Goal: Task Accomplishment & Management: Manage account settings

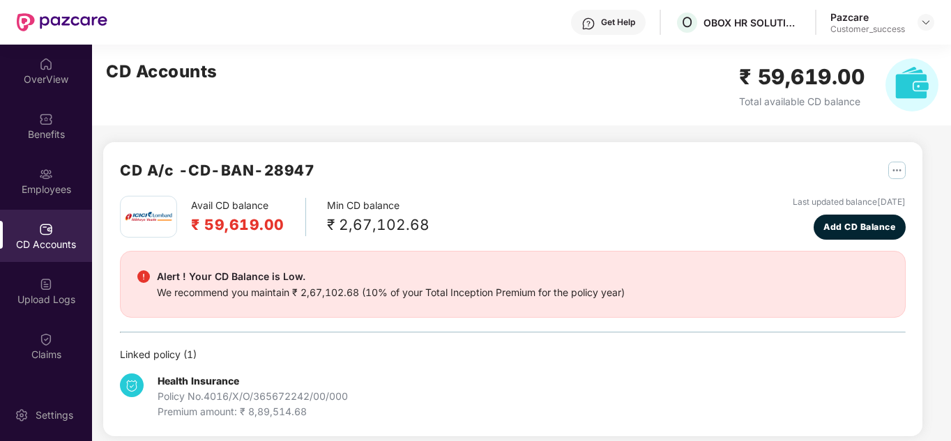
scroll to position [28, 0]
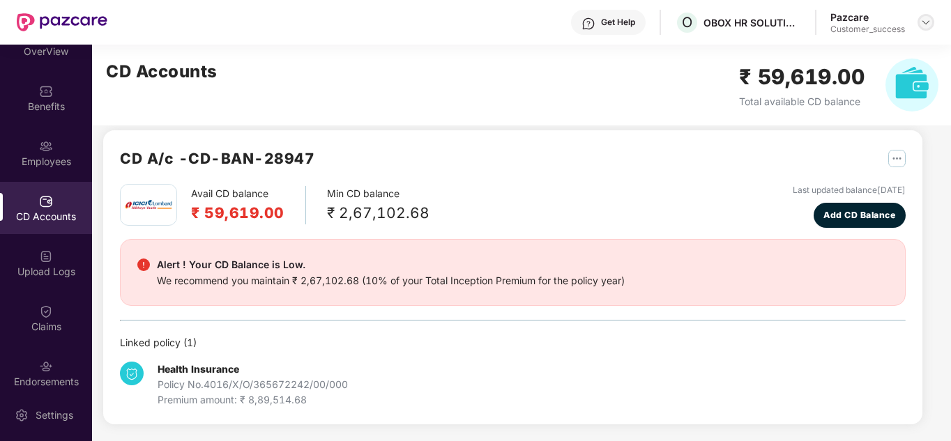
click at [923, 22] on img at bounding box center [925, 22] width 11 height 11
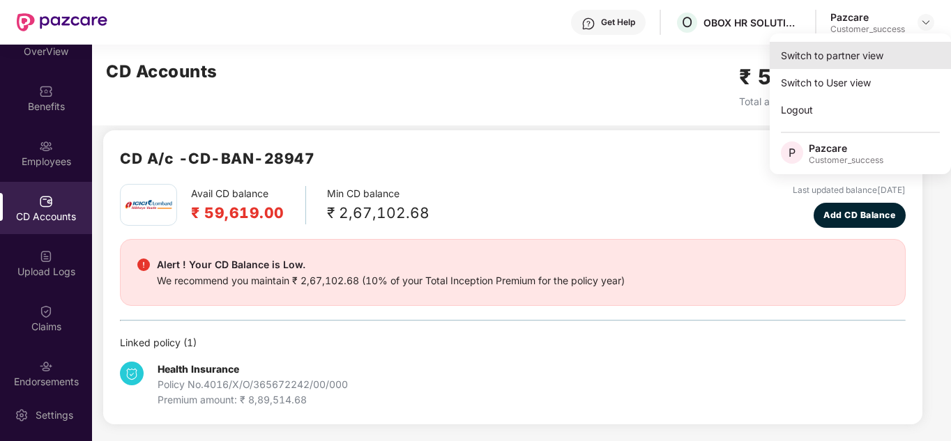
click at [833, 53] on div "Switch to partner view" at bounding box center [860, 55] width 181 height 27
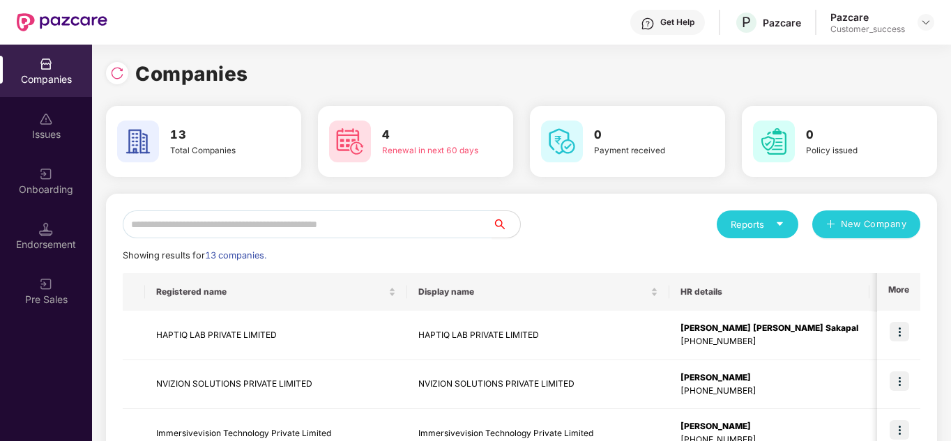
click at [595, 215] on div "Reports New Company" at bounding box center [720, 225] width 399 height 28
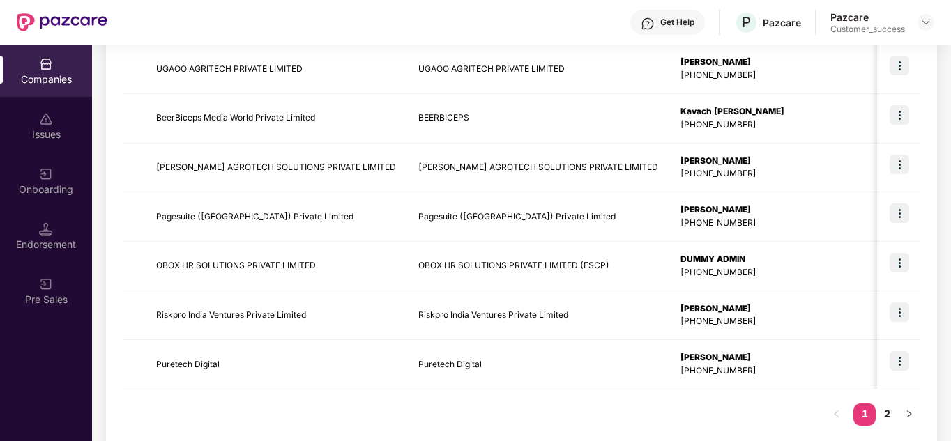
scroll to position [441, 0]
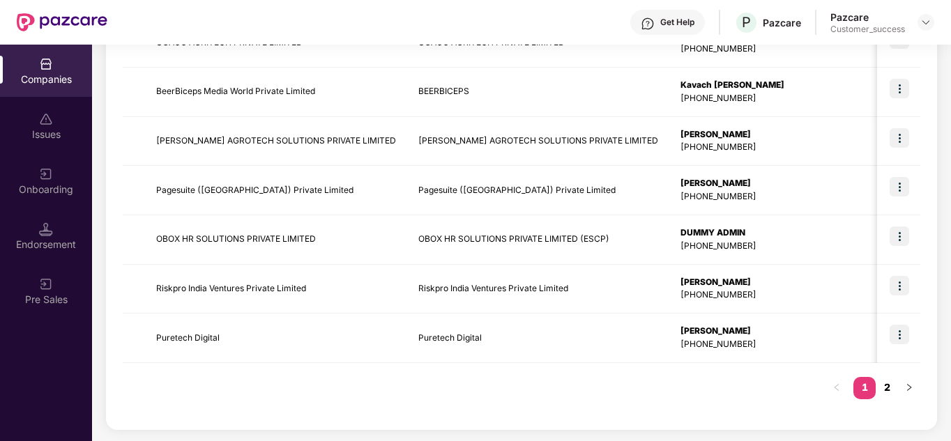
click at [889, 393] on link "2" at bounding box center [886, 387] width 22 height 21
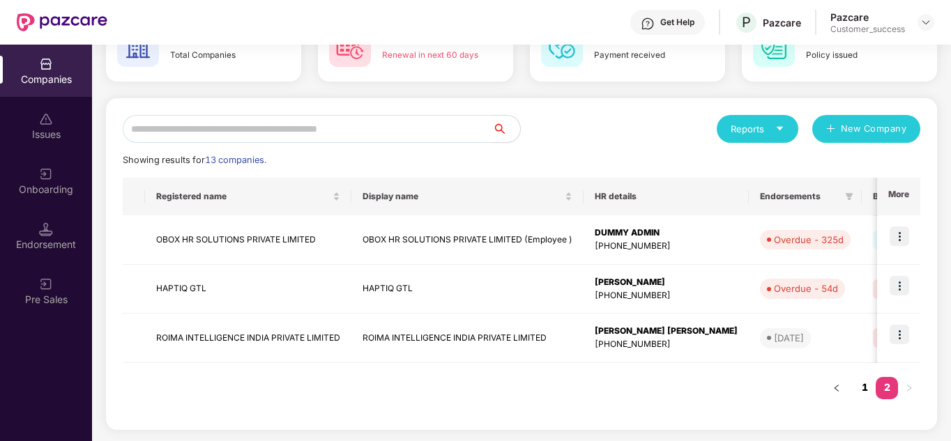
click at [872, 391] on link "1" at bounding box center [864, 387] width 22 height 21
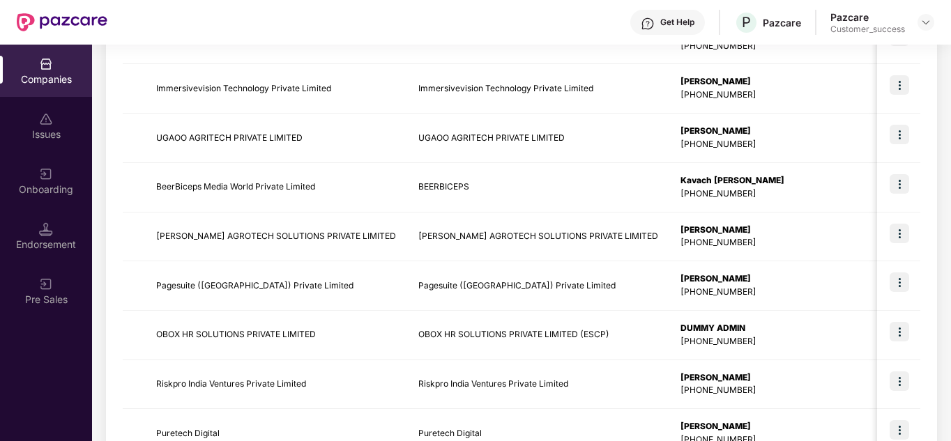
scroll to position [346, 0]
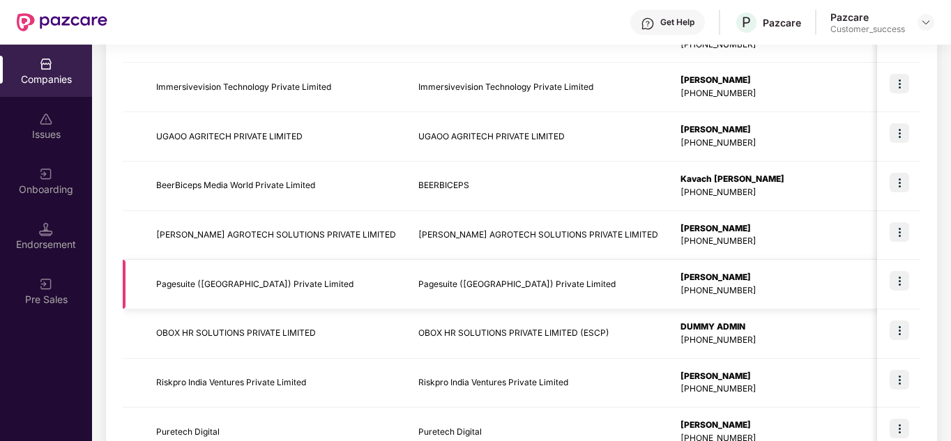
click at [900, 277] on img at bounding box center [899, 281] width 20 height 20
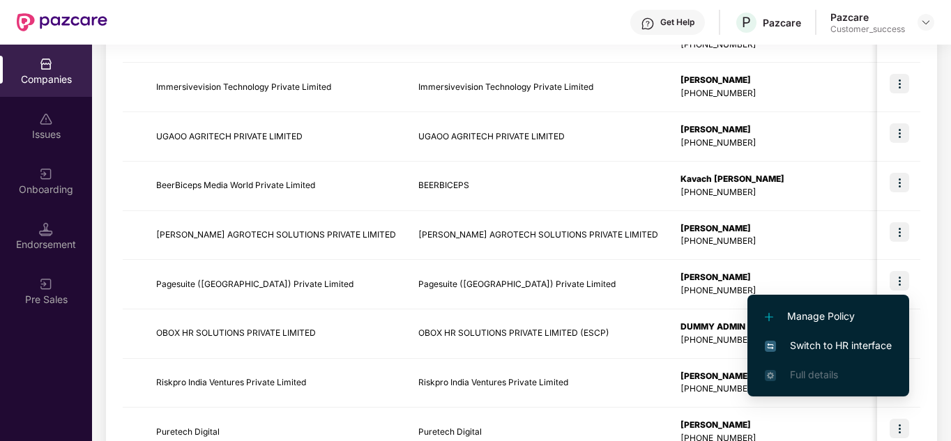
click at [843, 342] on span "Switch to HR interface" at bounding box center [828, 345] width 127 height 15
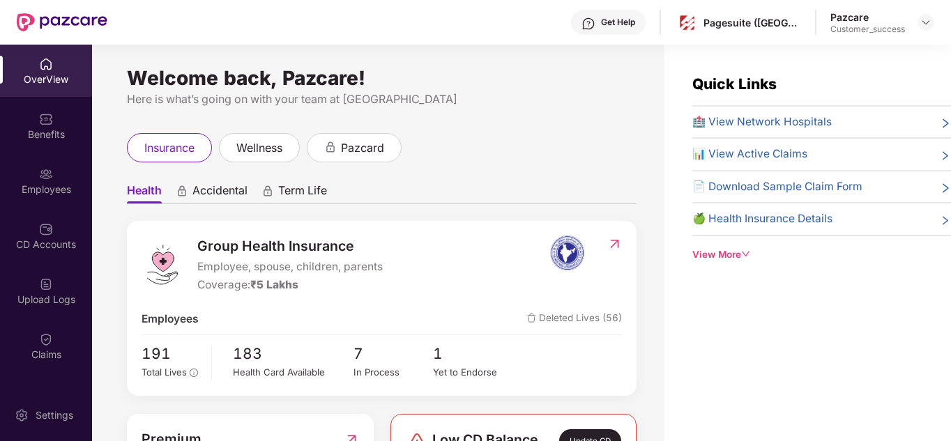
click at [584, 144] on div "insurance wellness pazcard" at bounding box center [382, 147] width 510 height 29
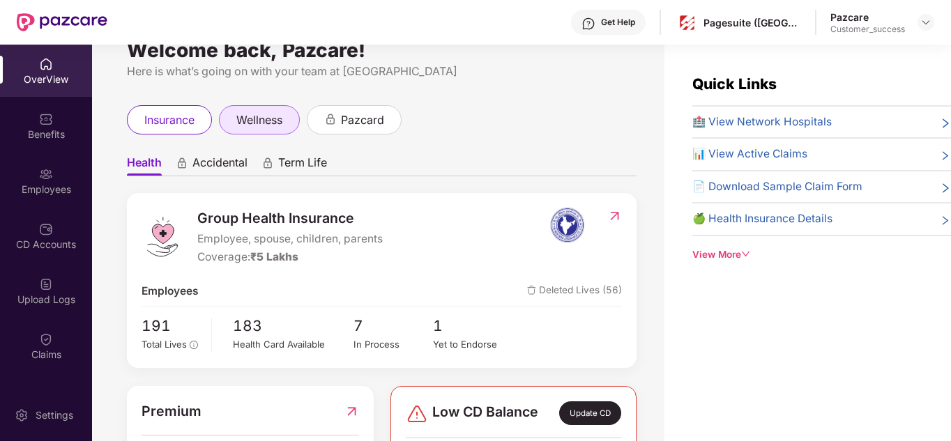
click at [245, 122] on span "wellness" at bounding box center [259, 120] width 46 height 17
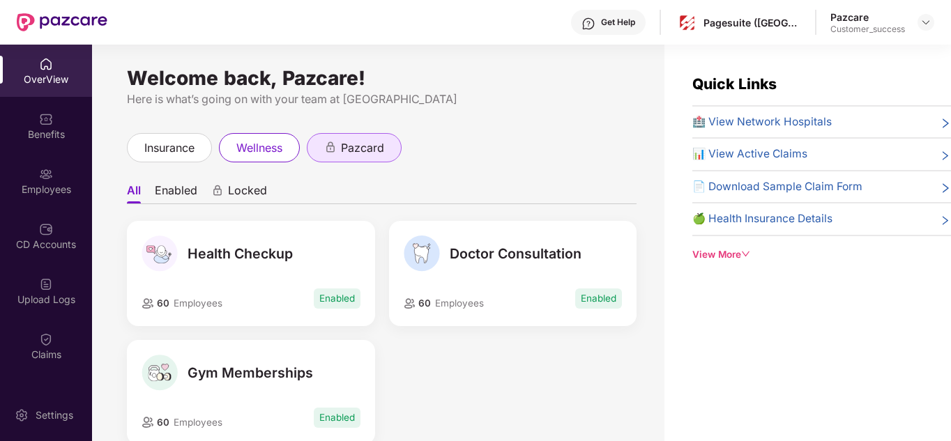
click at [341, 138] on div "pazcard" at bounding box center [354, 147] width 95 height 29
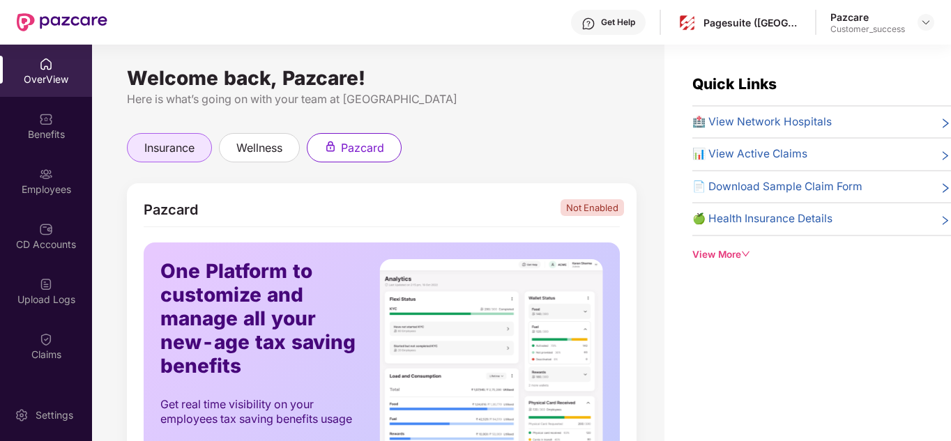
click at [192, 148] on span "insurance" at bounding box center [169, 147] width 50 height 17
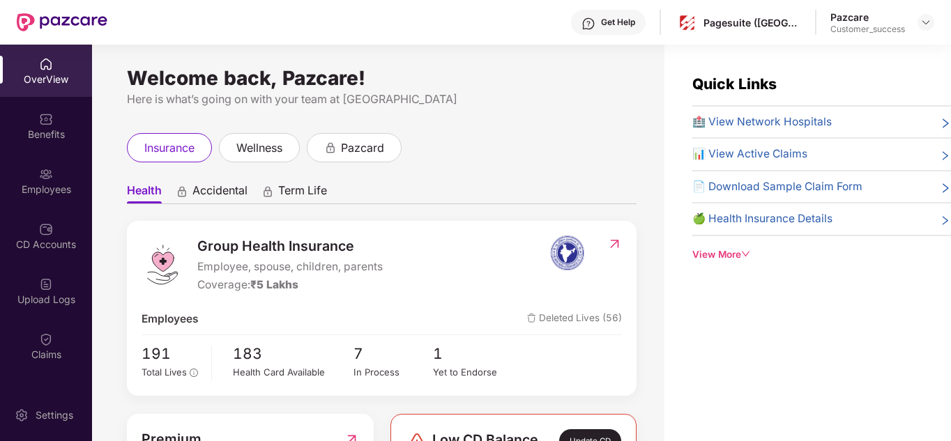
click at [450, 137] on div "insurance wellness pazcard" at bounding box center [382, 147] width 510 height 29
click at [33, 187] on div "Employees" at bounding box center [46, 190] width 92 height 14
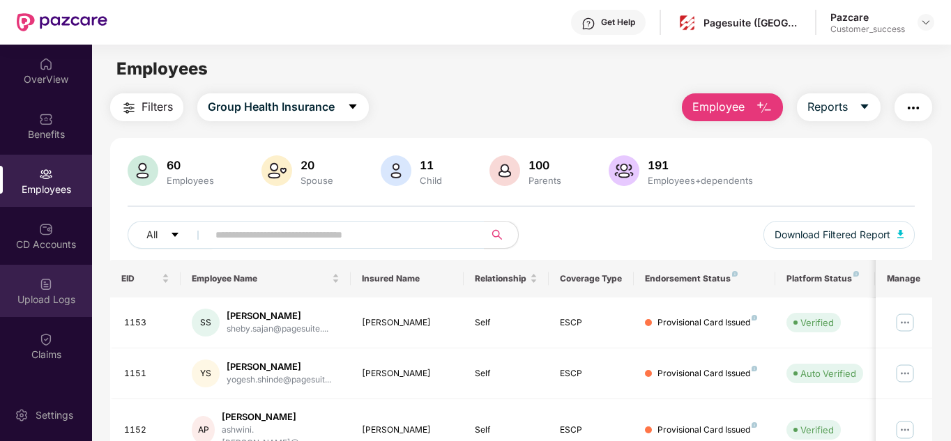
click at [27, 280] on div "Upload Logs" at bounding box center [46, 291] width 92 height 52
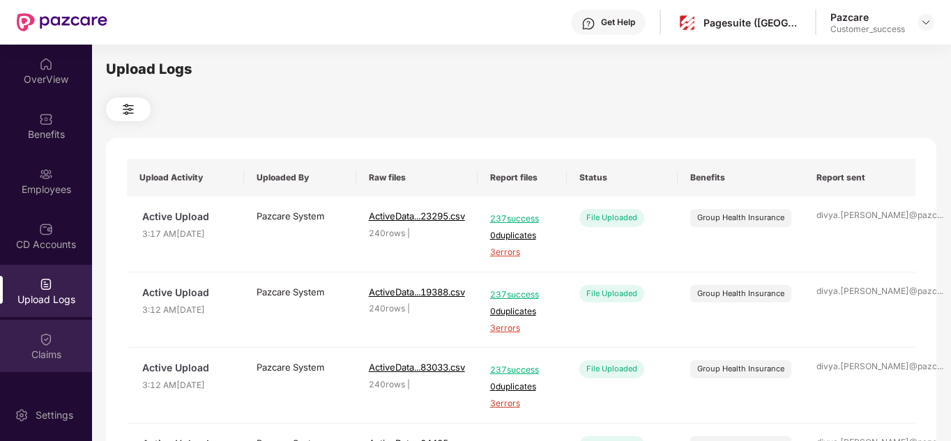
click at [41, 337] on img at bounding box center [46, 339] width 14 height 14
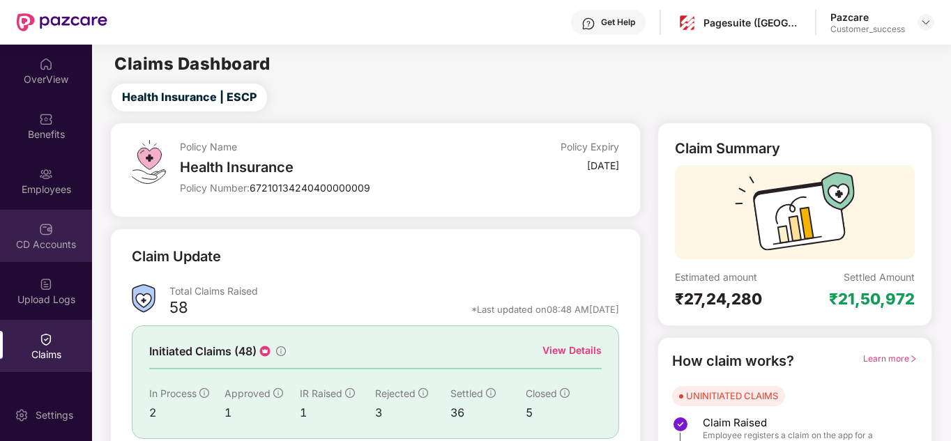
click at [38, 215] on div "CD Accounts" at bounding box center [46, 236] width 92 height 52
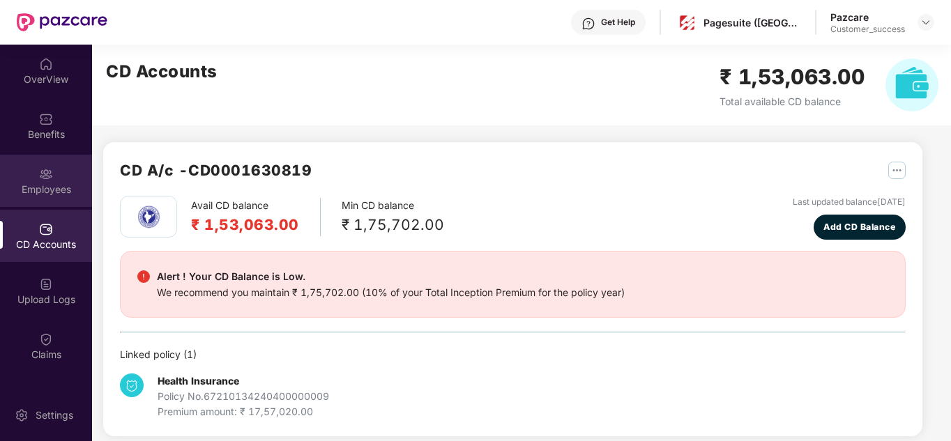
click at [39, 174] on img at bounding box center [46, 174] width 14 height 14
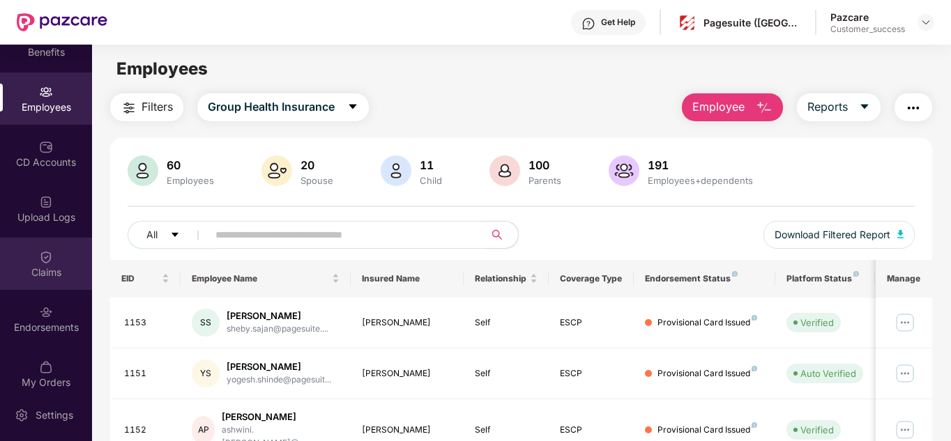
scroll to position [84, 0]
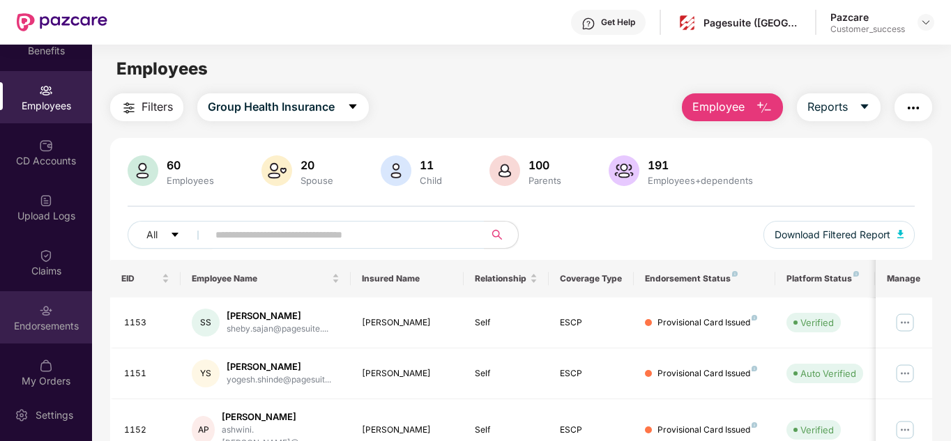
click at [43, 312] on img at bounding box center [46, 311] width 14 height 14
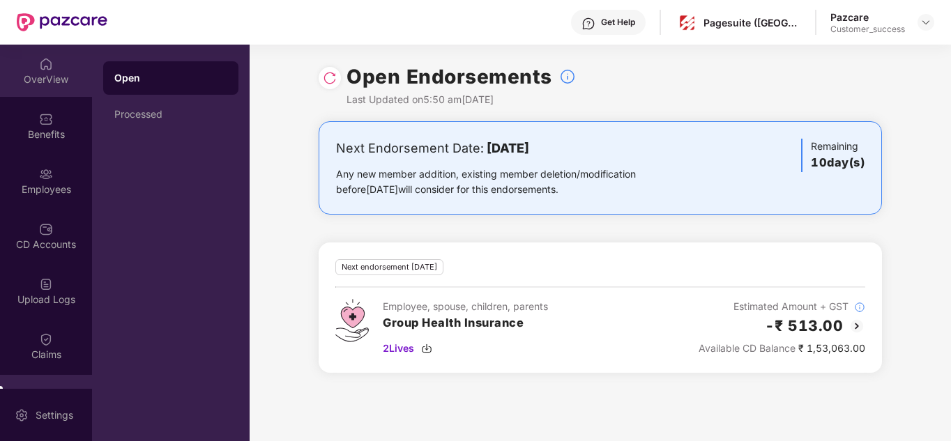
click at [27, 70] on div "OverView" at bounding box center [46, 71] width 92 height 52
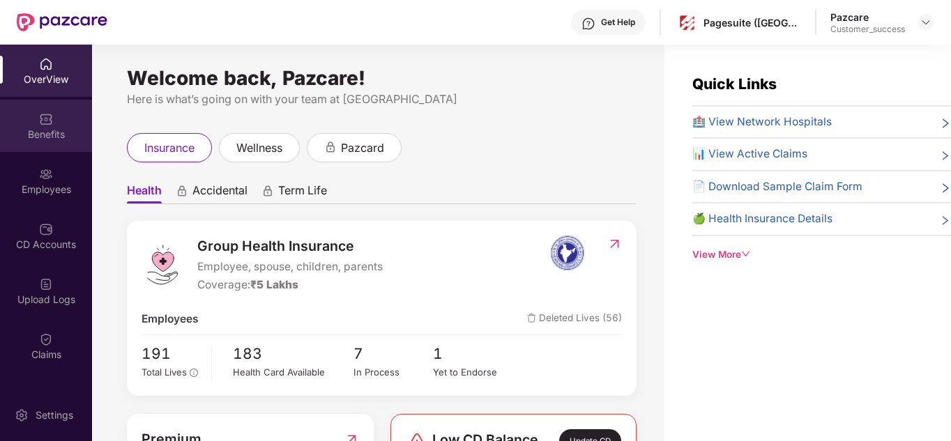
click at [55, 118] on div "Benefits" at bounding box center [46, 126] width 92 height 52
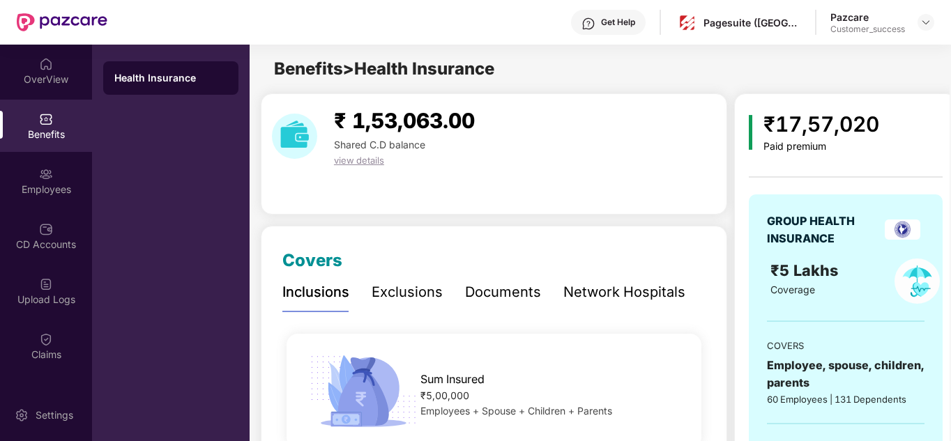
drag, startPoint x: 430, startPoint y: 223, endPoint x: 387, endPoint y: 214, distance: 44.2
click at [387, 214] on div "₹ 1,53,063.00 Shared C.D balance view details" at bounding box center [494, 153] width 466 height 121
click at [546, 70] on div "Benefits > Health Insurance" at bounding box center [600, 69] width 700 height 26
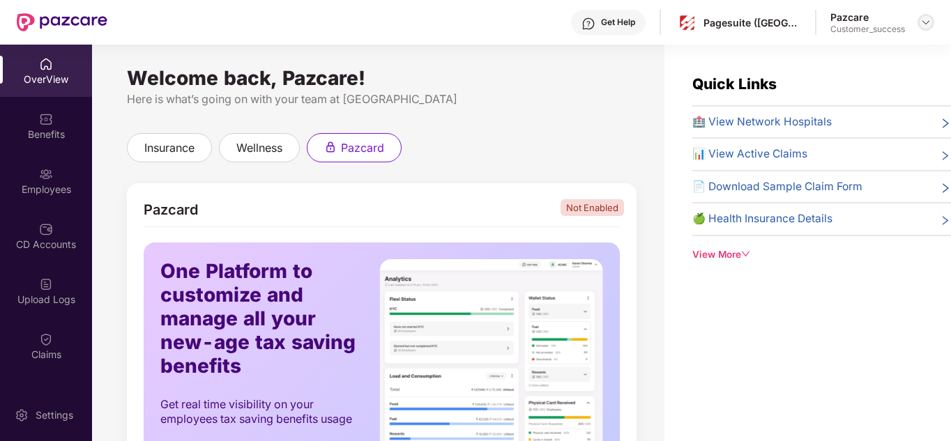
click at [920, 20] on img at bounding box center [925, 22] width 11 height 11
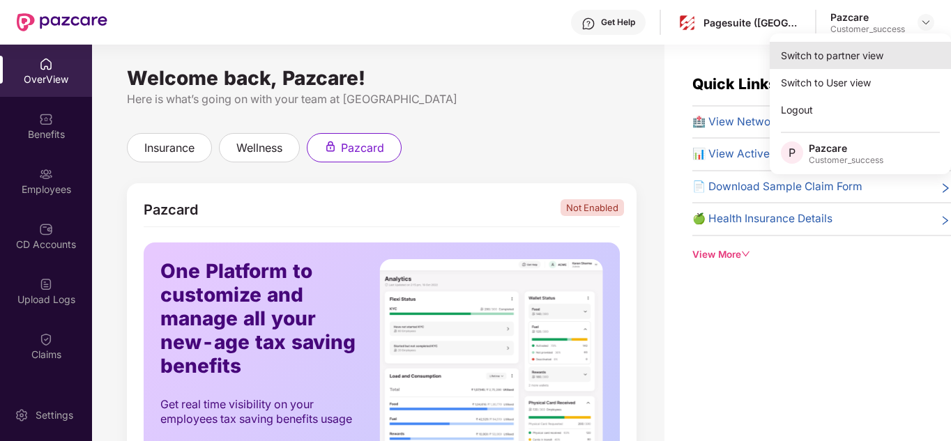
click at [822, 63] on div "Switch to partner view" at bounding box center [860, 55] width 181 height 27
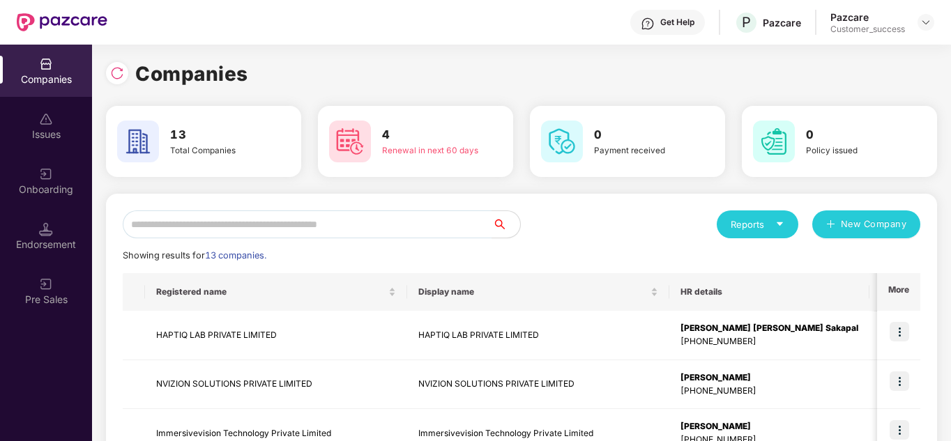
click at [561, 213] on div "Reports New Company" at bounding box center [720, 225] width 399 height 28
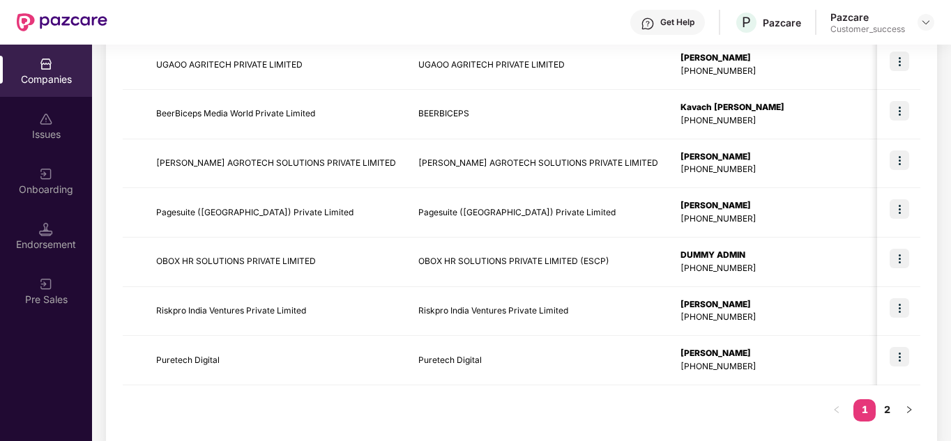
scroll to position [441, 0]
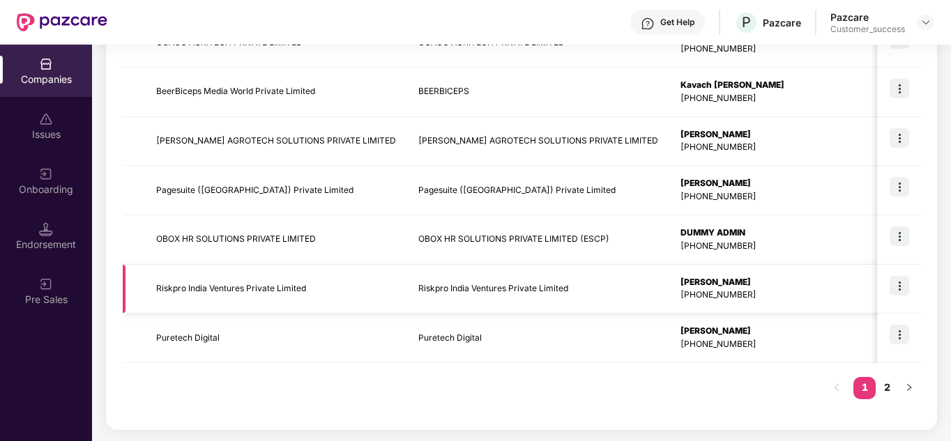
click at [896, 280] on img at bounding box center [899, 286] width 20 height 20
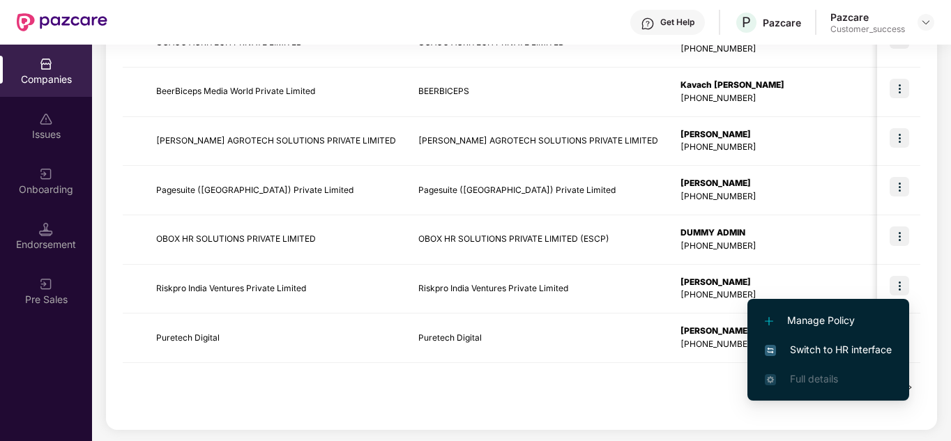
click at [825, 346] on span "Switch to HR interface" at bounding box center [828, 349] width 127 height 15
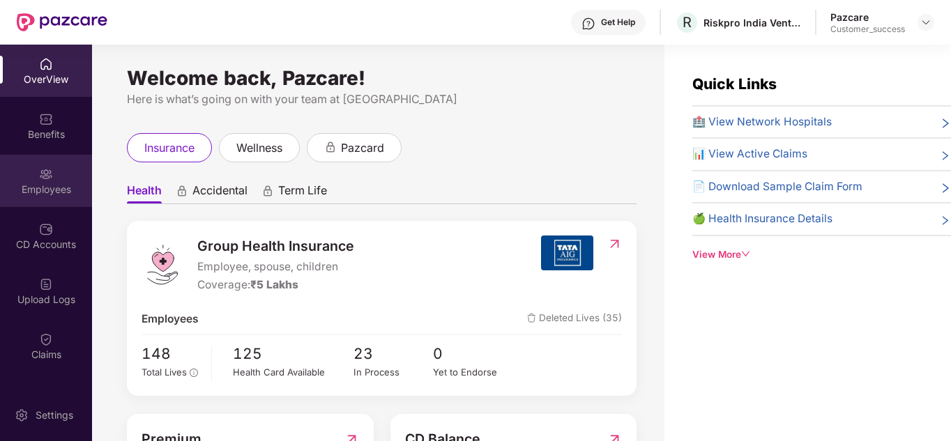
click at [28, 174] on div "Employees" at bounding box center [46, 181] width 92 height 52
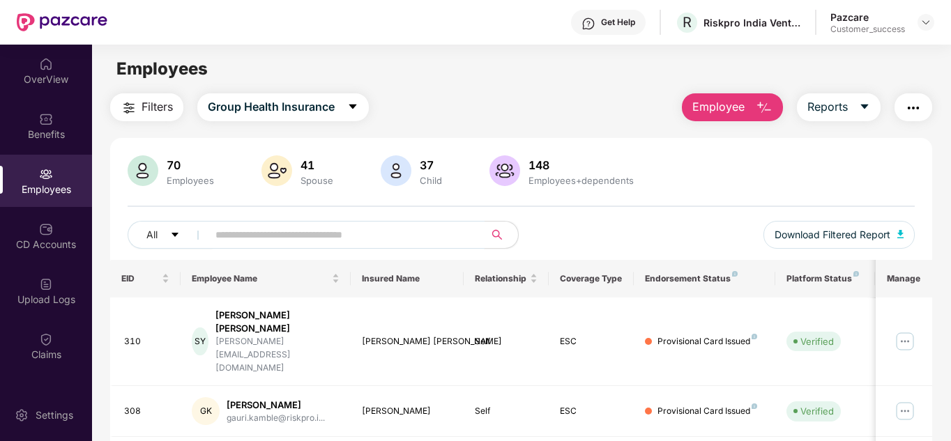
click at [277, 239] on input "text" at bounding box center [340, 234] width 250 height 21
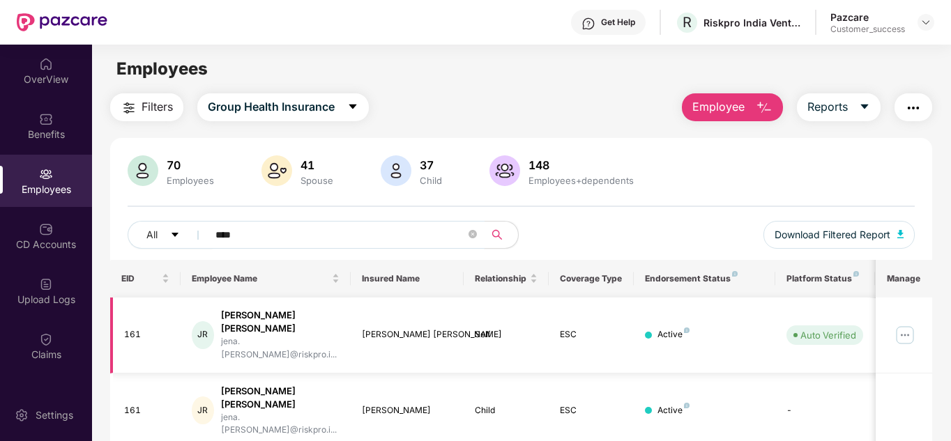
type input "****"
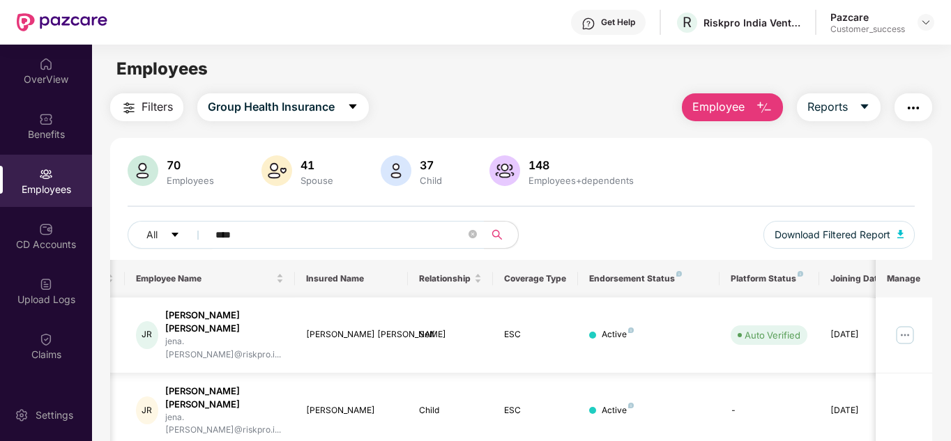
click at [774, 333] on tr "161 JR Jena Aakash Raghani jena.raghani@riskpro.i... Jena Aakash Raghani Self E…" at bounding box center [507, 336] width 906 height 76
click at [905, 324] on img at bounding box center [905, 335] width 22 height 22
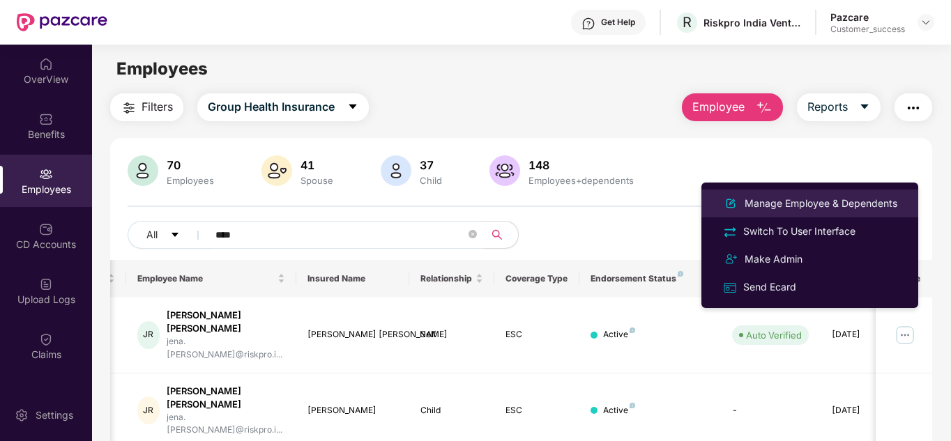
click at [788, 211] on div "Manage Employee & Dependents" at bounding box center [809, 203] width 181 height 17
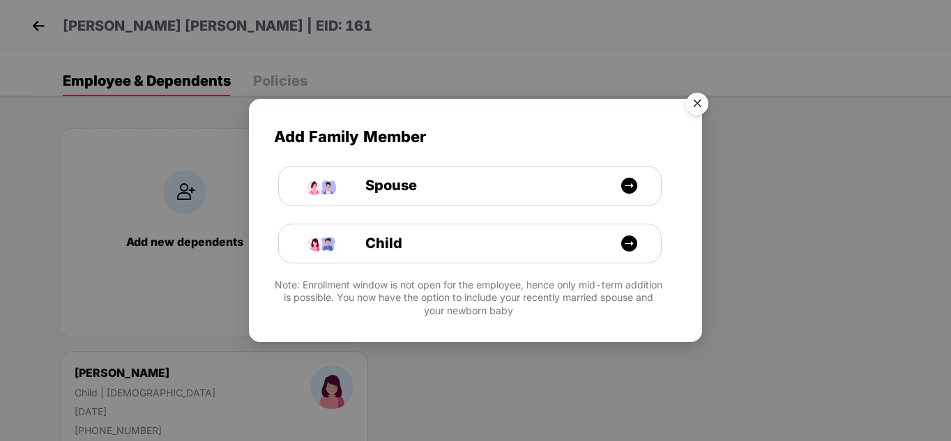
click at [693, 106] on img "Close" at bounding box center [697, 105] width 39 height 39
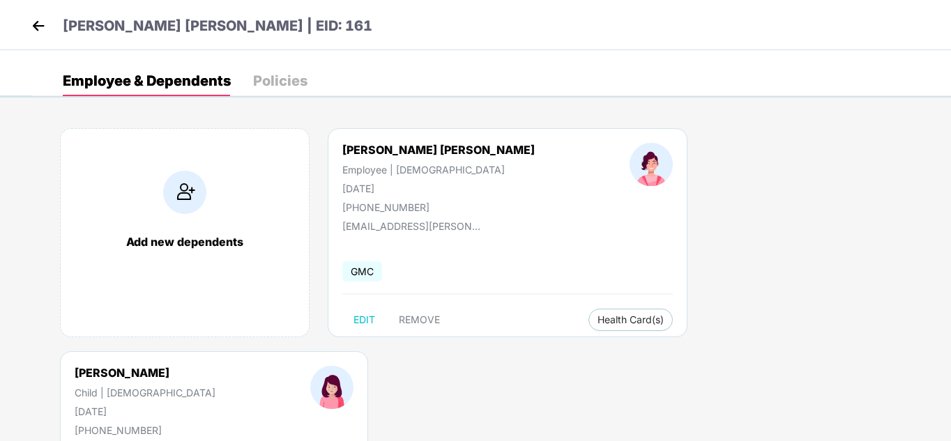
click at [40, 29] on img at bounding box center [38, 25] width 21 height 21
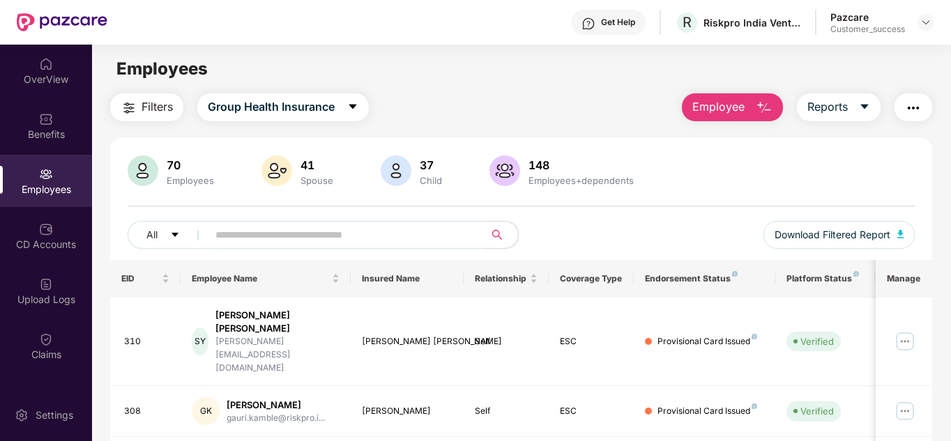
scroll to position [10, 0]
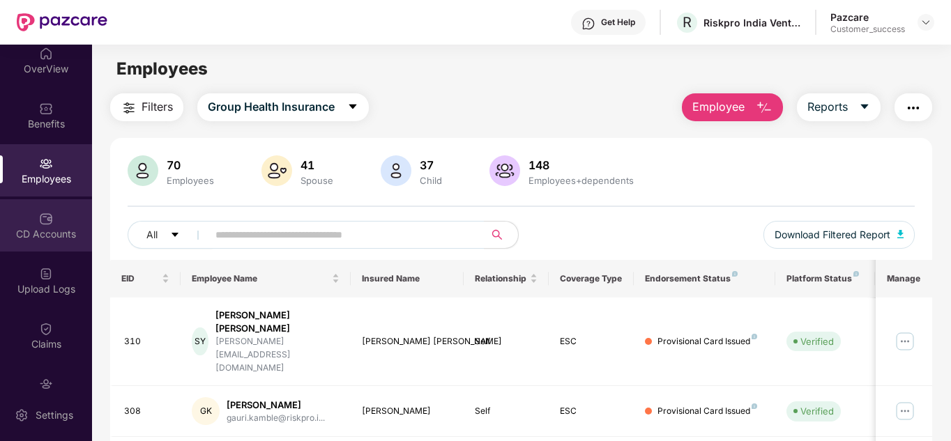
click at [56, 214] on div "CD Accounts" at bounding box center [46, 225] width 92 height 52
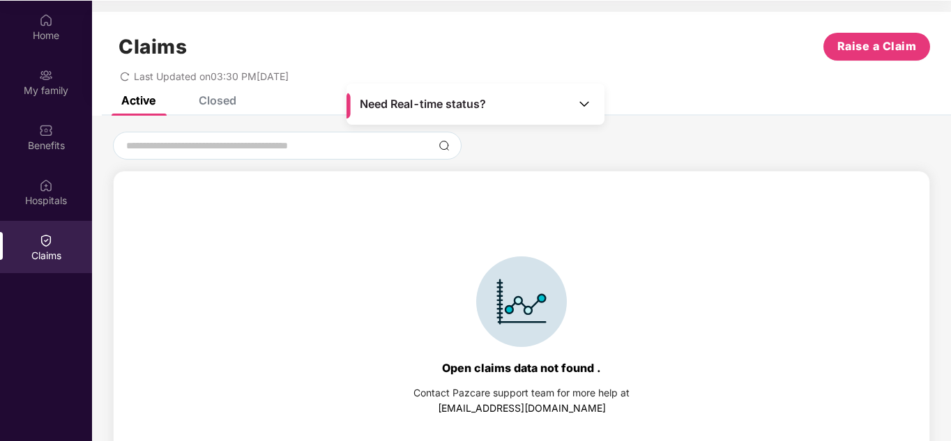
scroll to position [78, 0]
click at [226, 98] on div "Closed" at bounding box center [218, 100] width 38 height 14
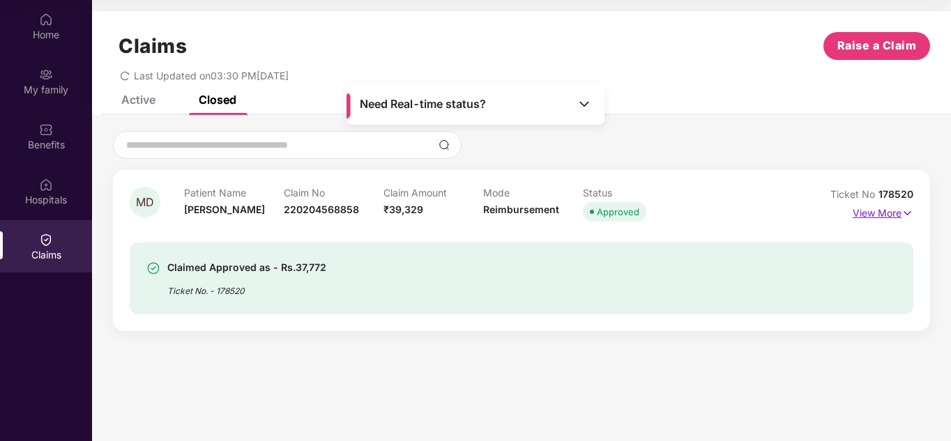
click at [912, 217] on img at bounding box center [907, 213] width 12 height 15
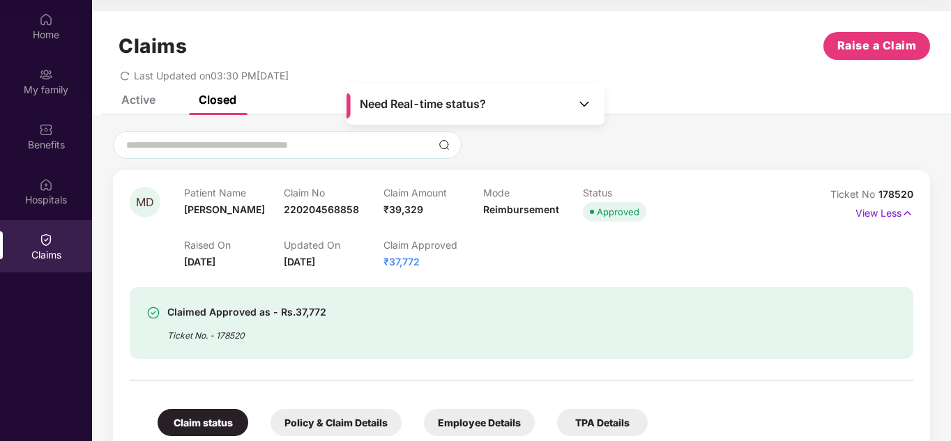
click at [829, 239] on div "Ticket No 178520 View Less" at bounding box center [865, 228] width 98 height 83
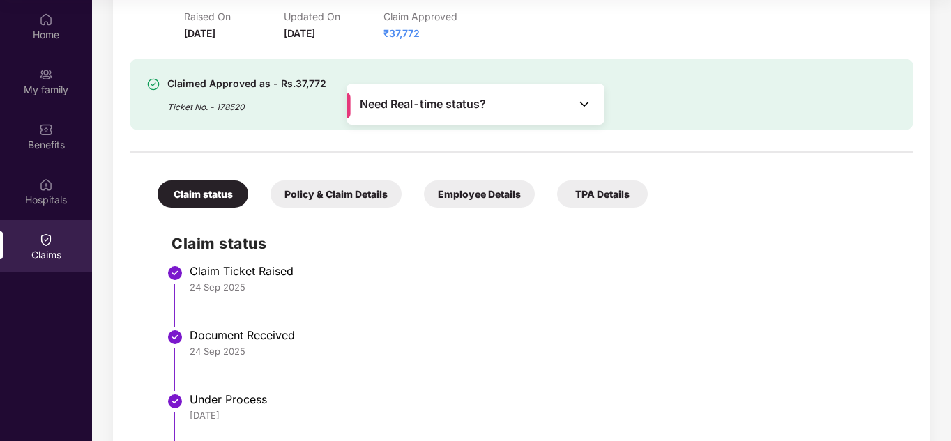
scroll to position [210, 0]
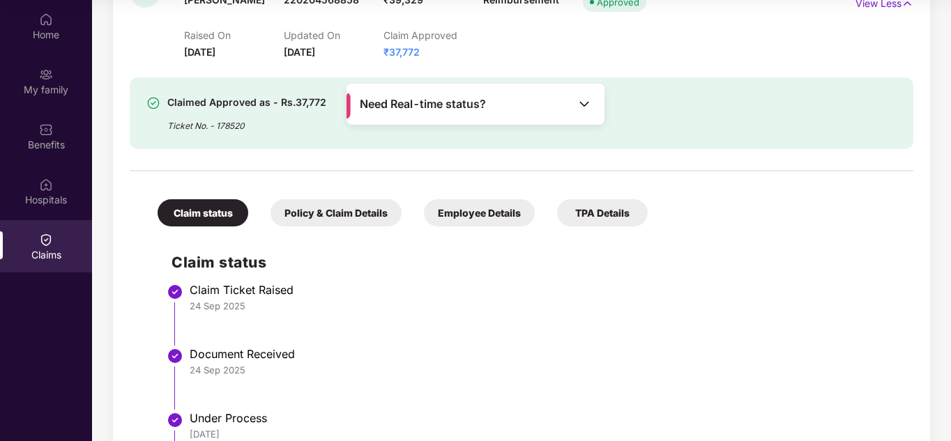
click at [328, 217] on div "Policy & Claim Details" at bounding box center [335, 212] width 131 height 27
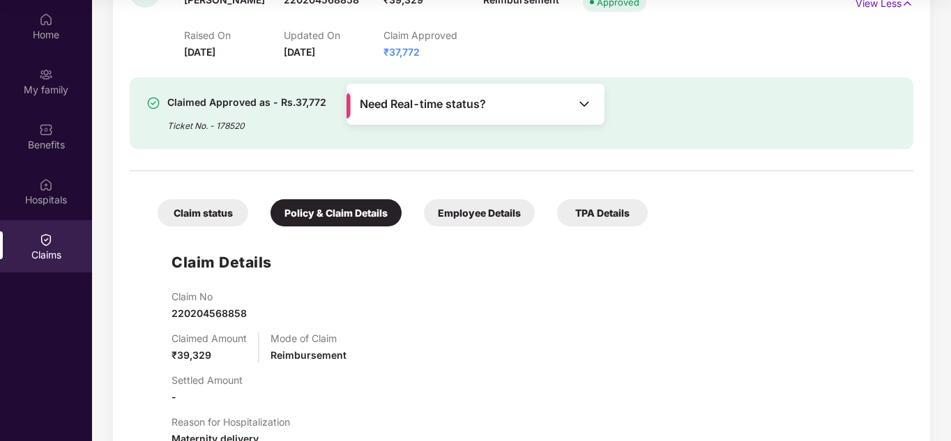
click at [447, 282] on div "Claim Details Claim No 220204568858 Claimed Amount ₹39,329 Mode of Claim Reimbu…" at bounding box center [522, 435] width 756 height 402
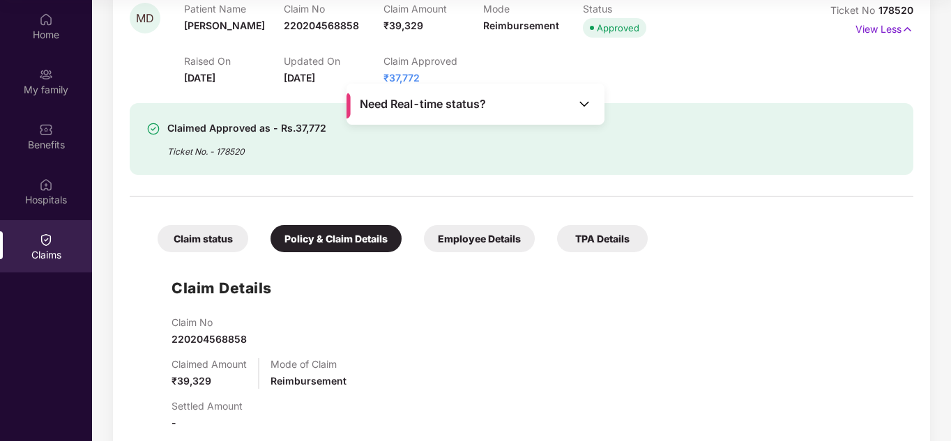
scroll to position [156, 0]
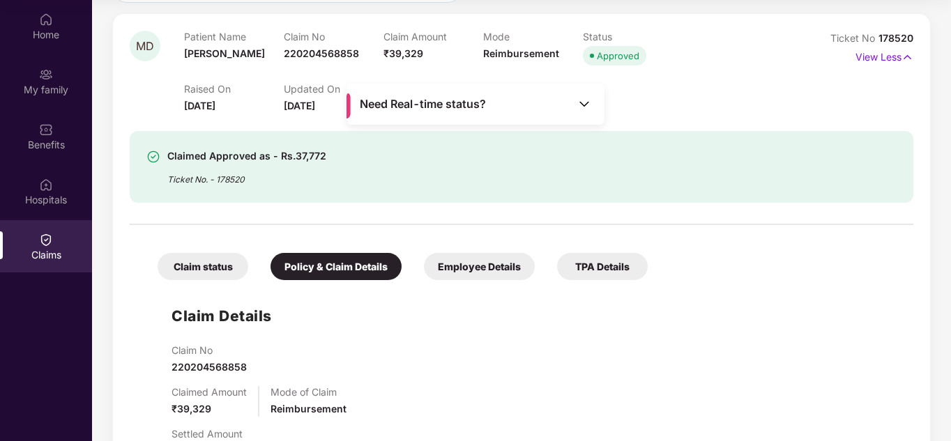
click at [466, 277] on div "Employee Details" at bounding box center [479, 266] width 111 height 27
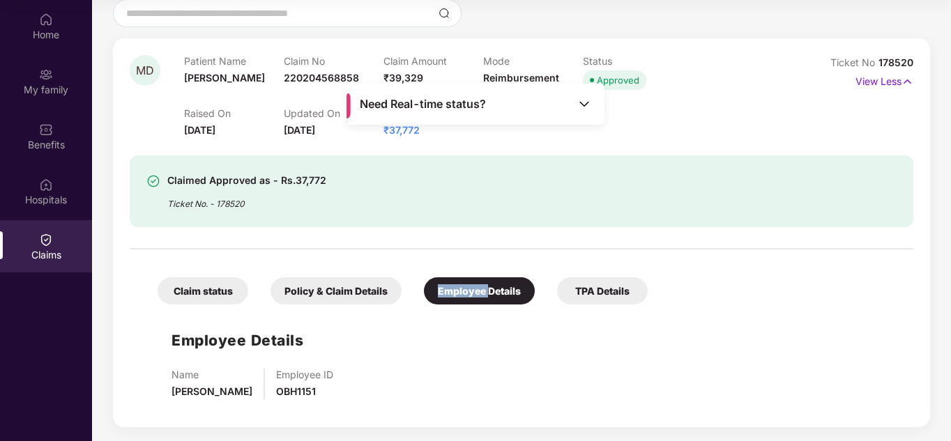
click at [466, 277] on div "Claim status Policy & Claim Details Employee Details TPA Details" at bounding box center [396, 283] width 504 height 41
click at [473, 344] on div "Employee Details Name [PERSON_NAME] Employee ID OBH1151" at bounding box center [522, 361] width 756 height 99
click at [531, 360] on div "Employee Details Name [PERSON_NAME] Employee ID OBH1151" at bounding box center [522, 361] width 756 height 99
click at [583, 298] on div "TPA Details" at bounding box center [602, 290] width 91 height 27
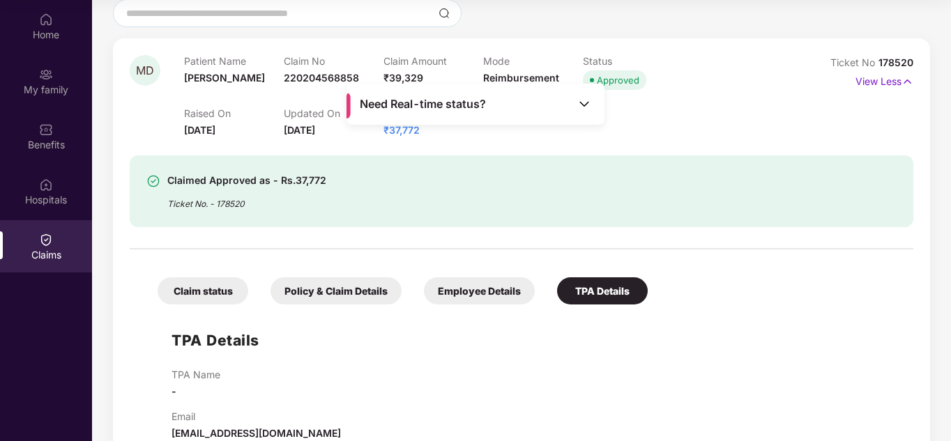
scroll to position [156, 0]
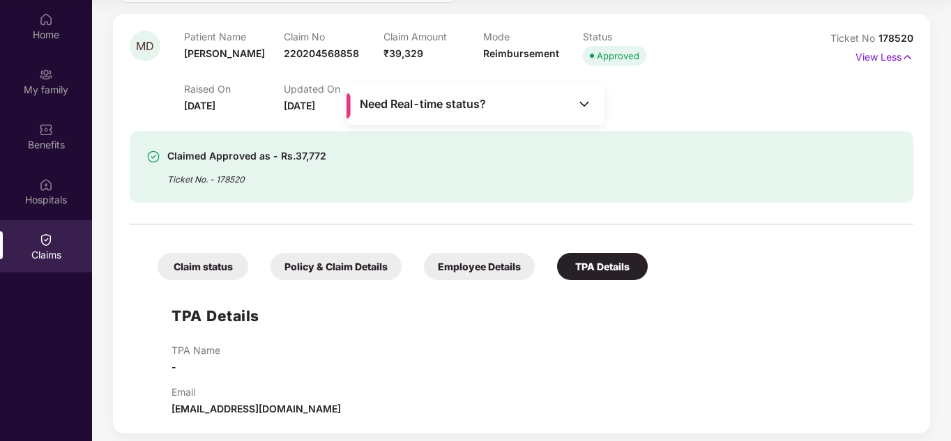
click at [566, 349] on div "TPA Name -" at bounding box center [535, 359] width 728 height 31
click at [233, 266] on div "Claim status" at bounding box center [203, 266] width 91 height 27
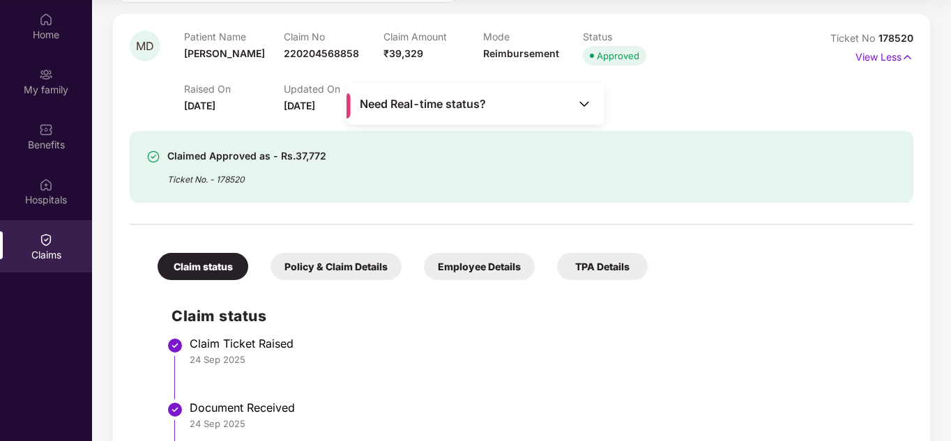
click at [337, 347] on div "Claim Ticket Raised" at bounding box center [545, 344] width 710 height 14
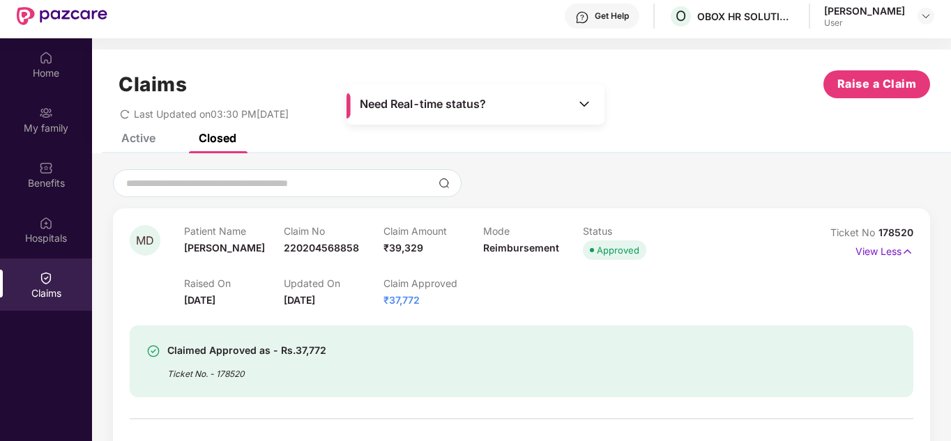
scroll to position [0, 0]
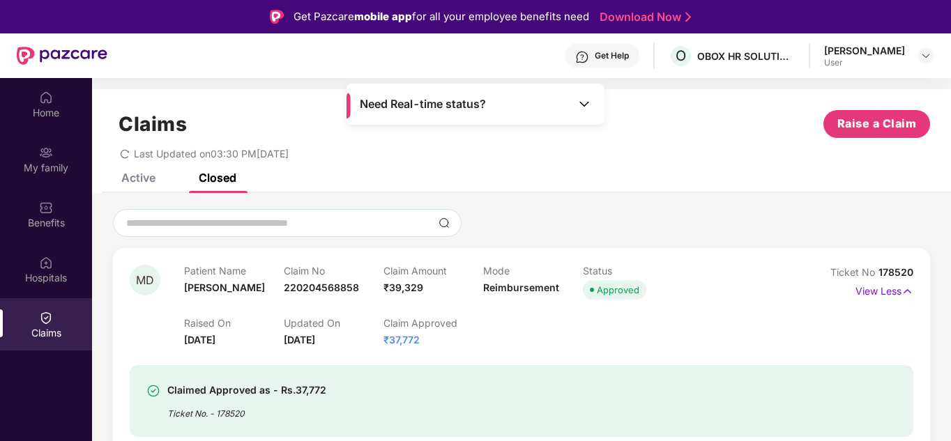
click at [624, 171] on div "Claims Raise a Claim Last Updated on 03:30 PM[DATE]" at bounding box center [521, 131] width 859 height 84
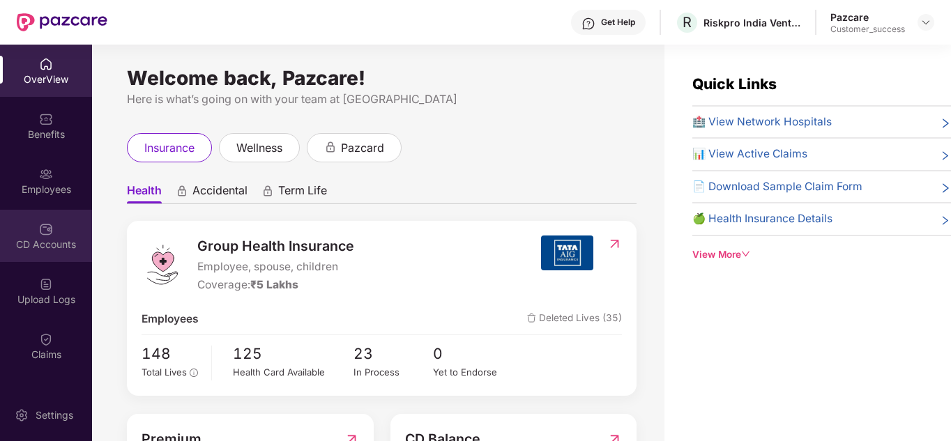
click at [52, 239] on div "CD Accounts" at bounding box center [46, 245] width 92 height 14
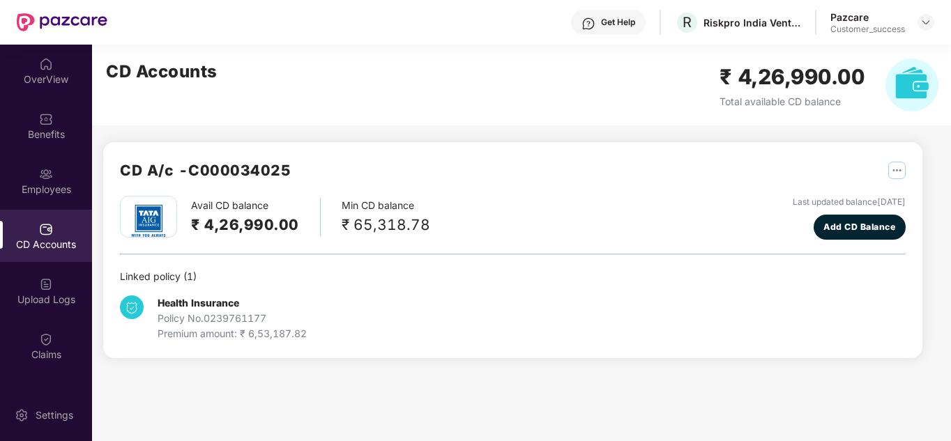
click at [450, 217] on div "Avail CD balance ₹ 4,26,990.00 Min CD balance ₹ 65,318.78 Last updated balance …" at bounding box center [513, 218] width 786 height 44
click at [362, 203] on div "Min CD balance ₹ 65,318.78" at bounding box center [386, 217] width 89 height 38
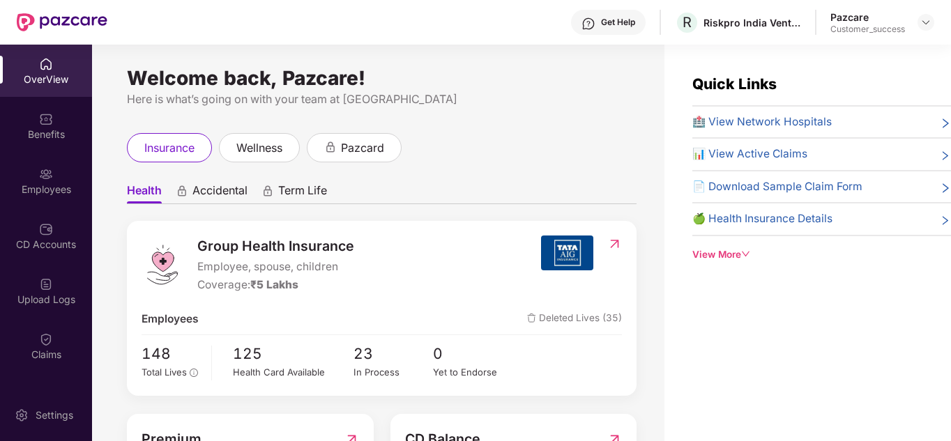
click at [52, 208] on div "OverView Benefits Employees CD Accounts Upload Logs Claims Endorsements My Orde…" at bounding box center [46, 217] width 92 height 344
click at [50, 221] on div at bounding box center [46, 228] width 14 height 14
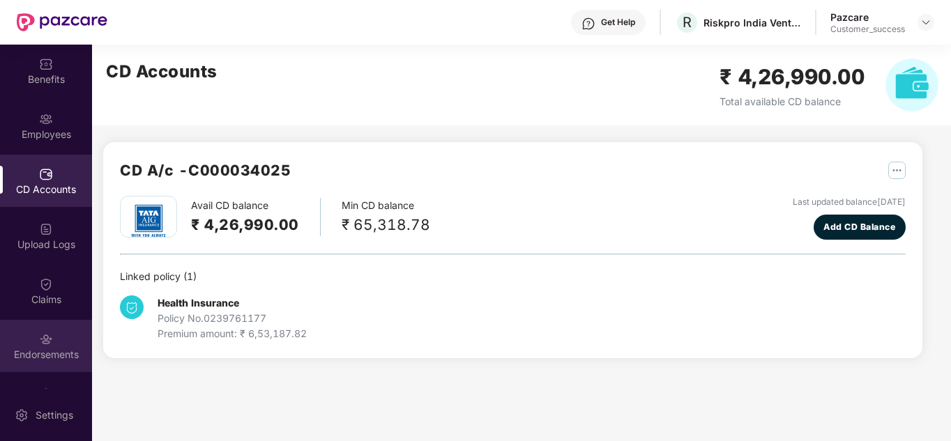
scroll to position [56, 0]
click at [49, 339] on img at bounding box center [46, 339] width 14 height 14
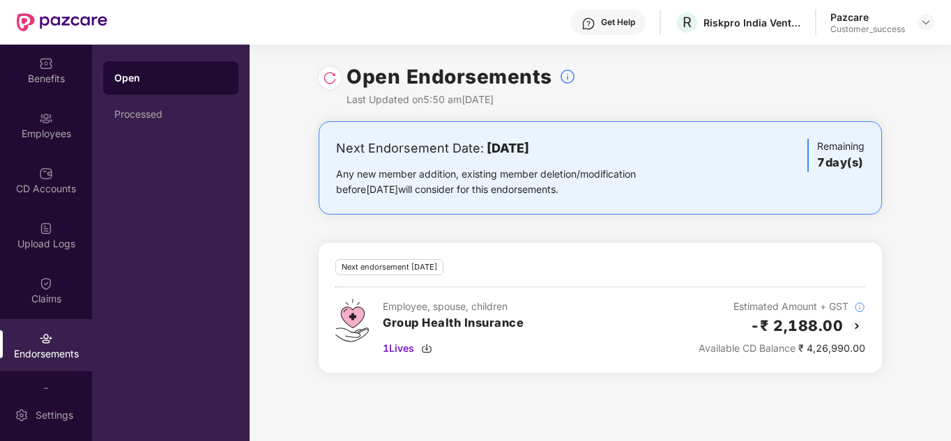
click at [312, 249] on div "Next Endorsement Date: 07 October 2025 Any new member addition, existing member…" at bounding box center [600, 255] width 701 height 268
click at [49, 172] on img at bounding box center [46, 174] width 14 height 14
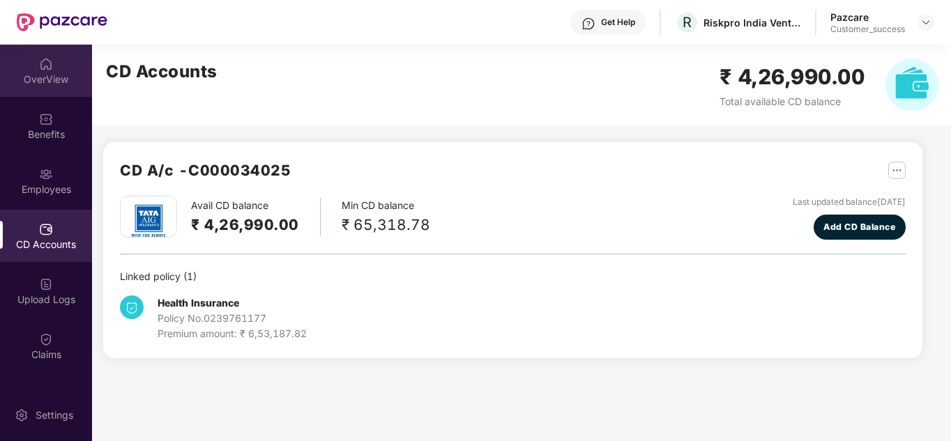
click at [47, 68] on img at bounding box center [46, 64] width 14 height 14
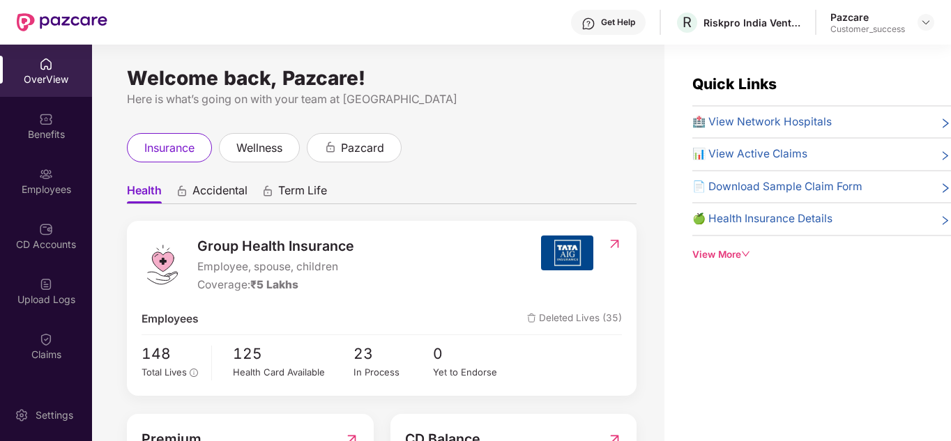
click at [434, 120] on div "Welcome back, Pazcare! Here is what’s going on with your team at Pazcare insura…" at bounding box center [378, 251] width 572 height 413
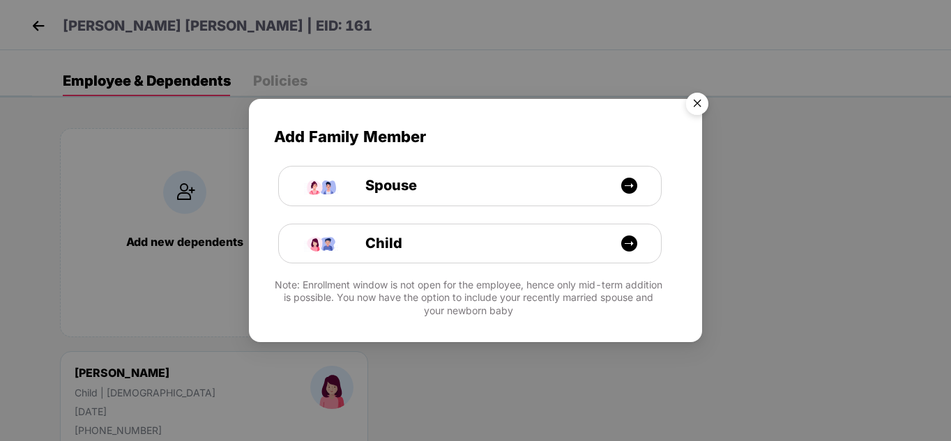
click at [696, 104] on img "Close" at bounding box center [697, 105] width 39 height 39
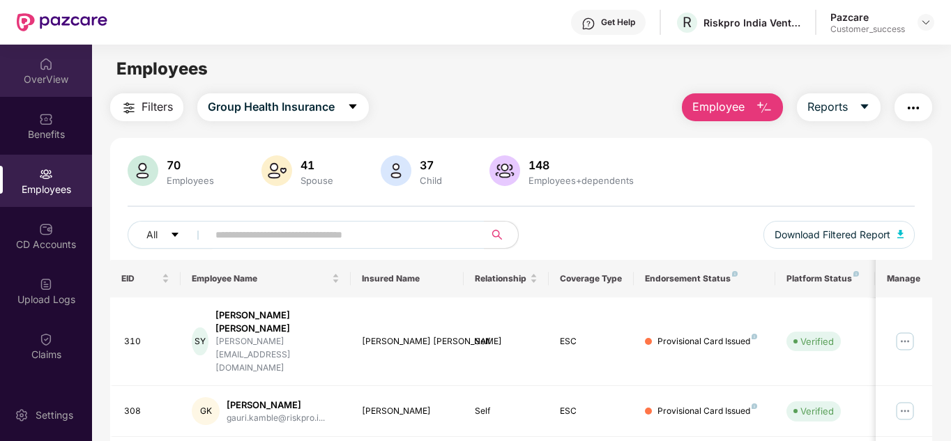
click at [56, 72] on div "OverView" at bounding box center [46, 79] width 92 height 14
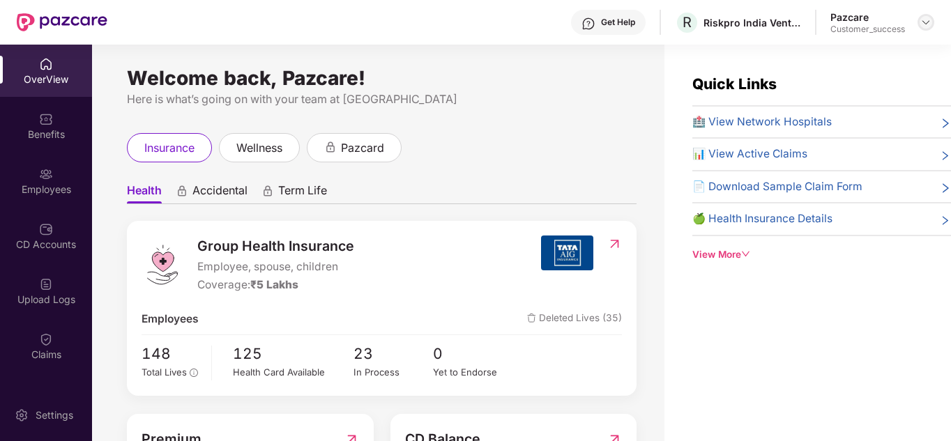
click at [926, 22] on img at bounding box center [925, 22] width 11 height 11
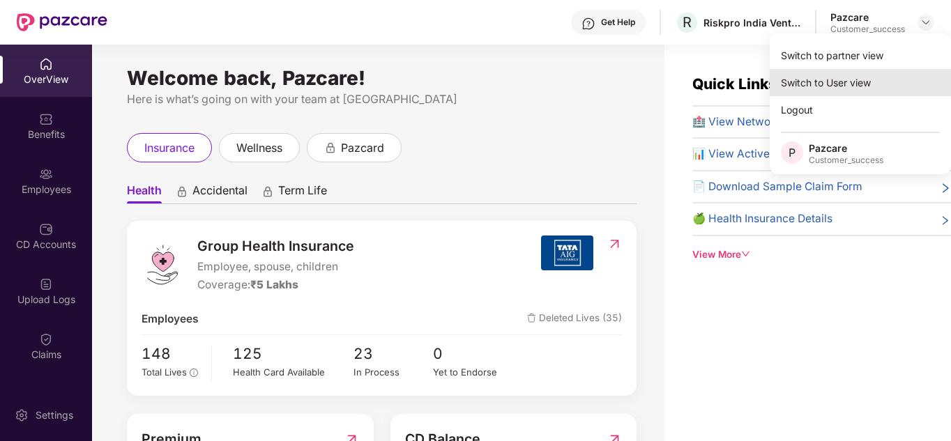
click at [841, 78] on div "Switch to User view" at bounding box center [860, 82] width 181 height 27
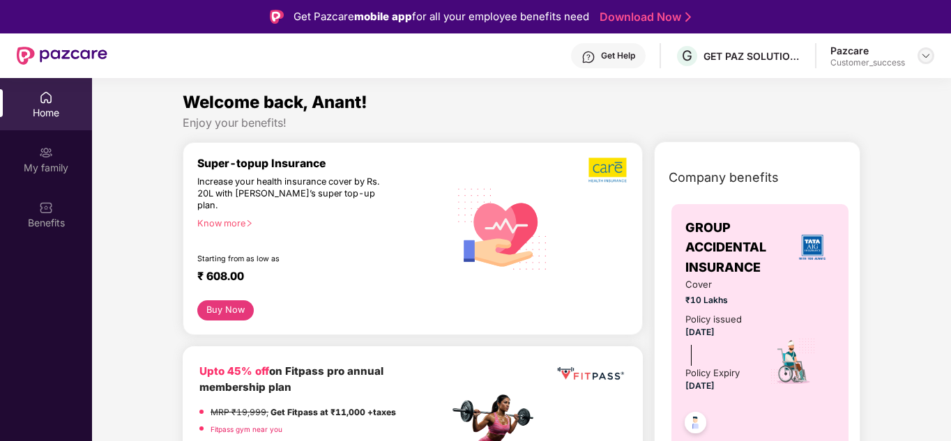
click at [919, 59] on div at bounding box center [925, 55] width 17 height 17
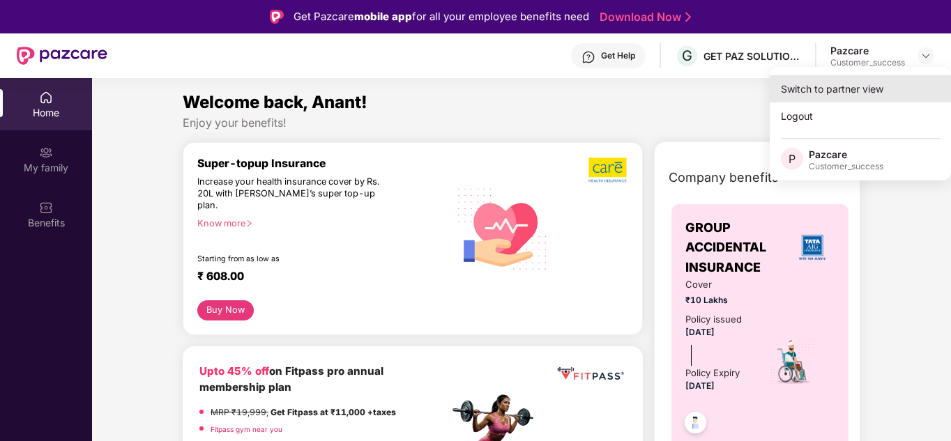
click at [871, 89] on div "Switch to partner view" at bounding box center [860, 88] width 181 height 27
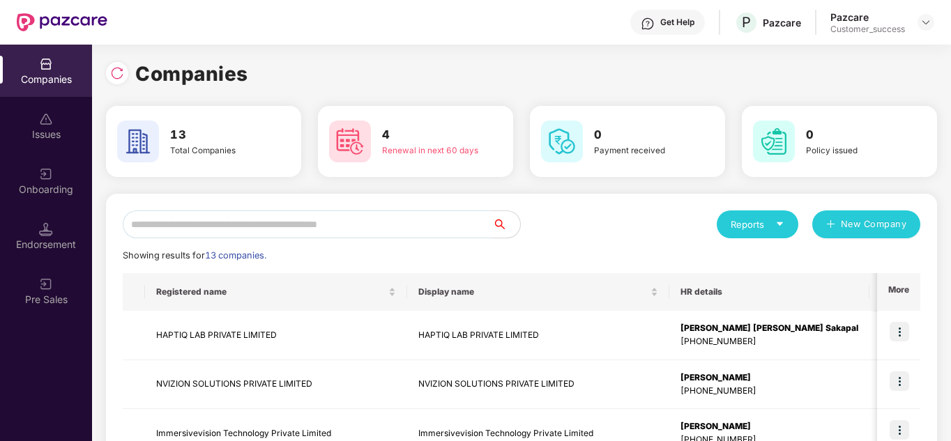
click at [306, 72] on div "Companies" at bounding box center [521, 74] width 831 height 31
